Goal: Navigation & Orientation: Find specific page/section

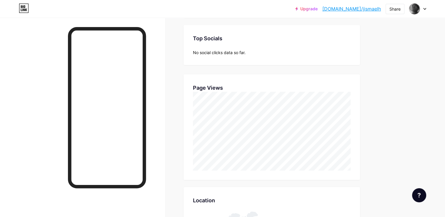
scroll to position [93, 0]
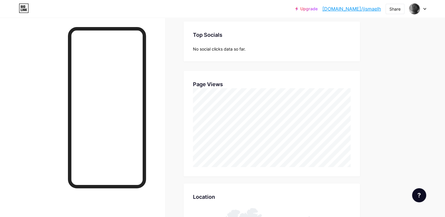
scroll to position [95, 0]
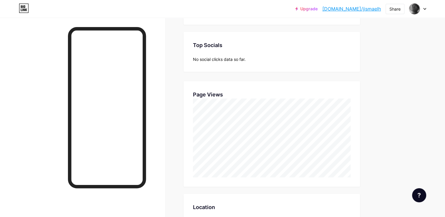
scroll to position [86, 0]
